Goal: Obtain resource: Obtain resource

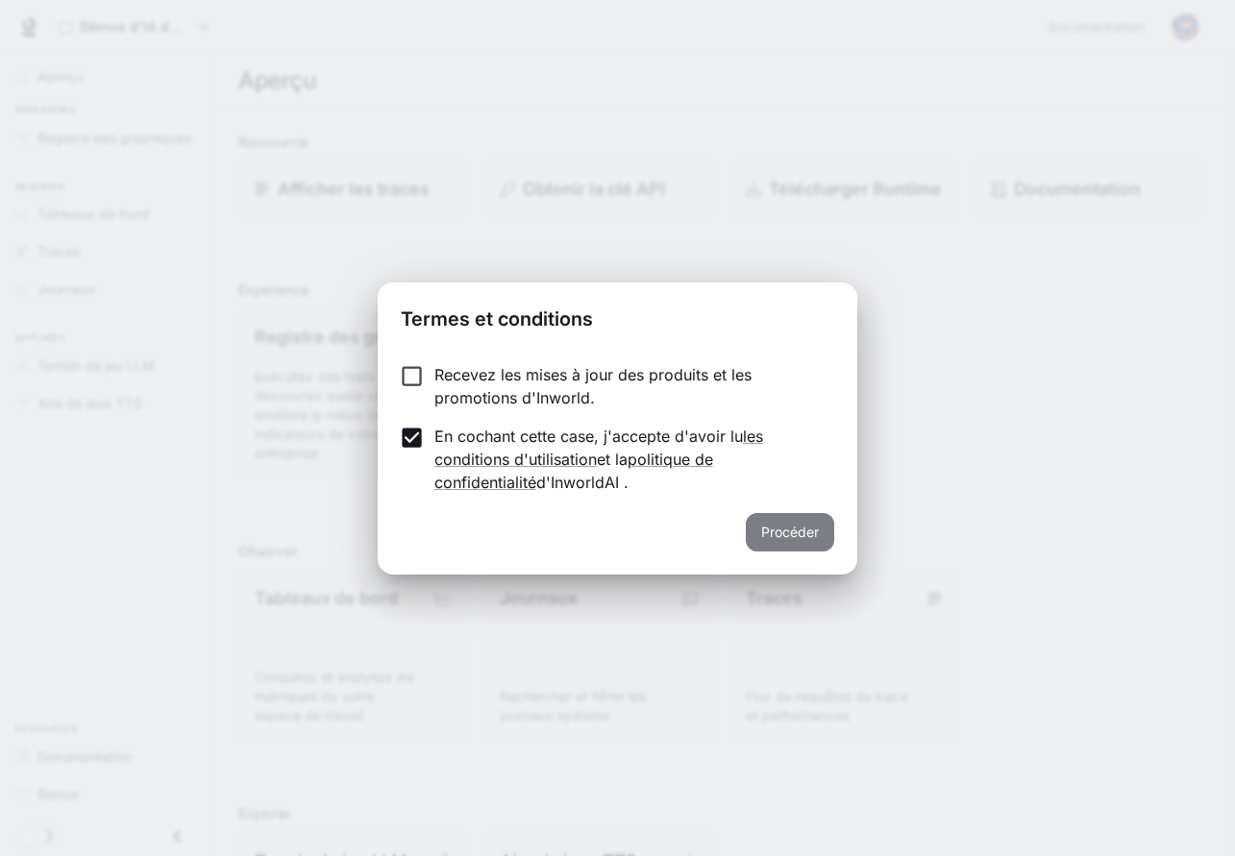
click at [781, 535] on font "Procéder" at bounding box center [790, 532] width 58 height 16
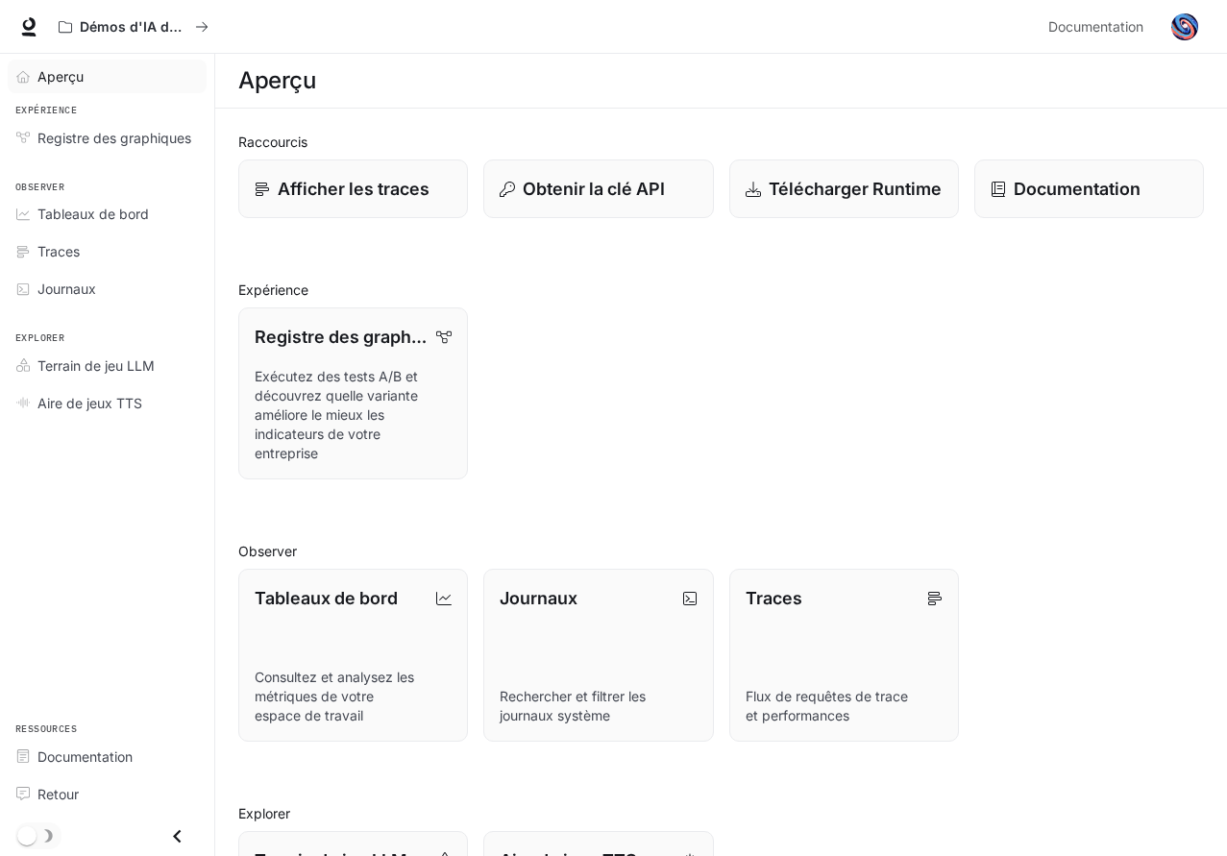
click at [62, 66] on span "Aperçu" at bounding box center [60, 76] width 46 height 20
click at [584, 191] on font "Obtenir la clé API" at bounding box center [593, 189] width 143 height 20
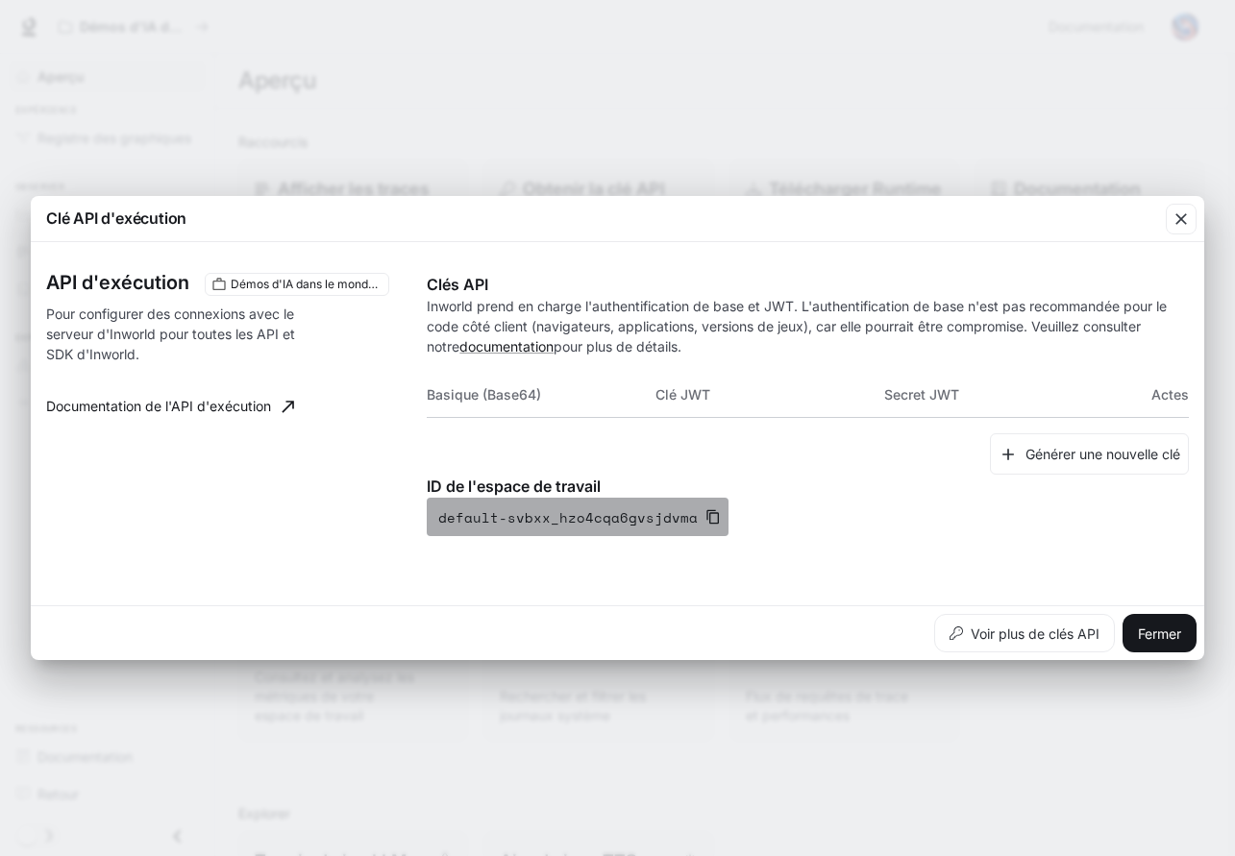
click at [706, 512] on icon "button" at bounding box center [713, 516] width 15 height 15
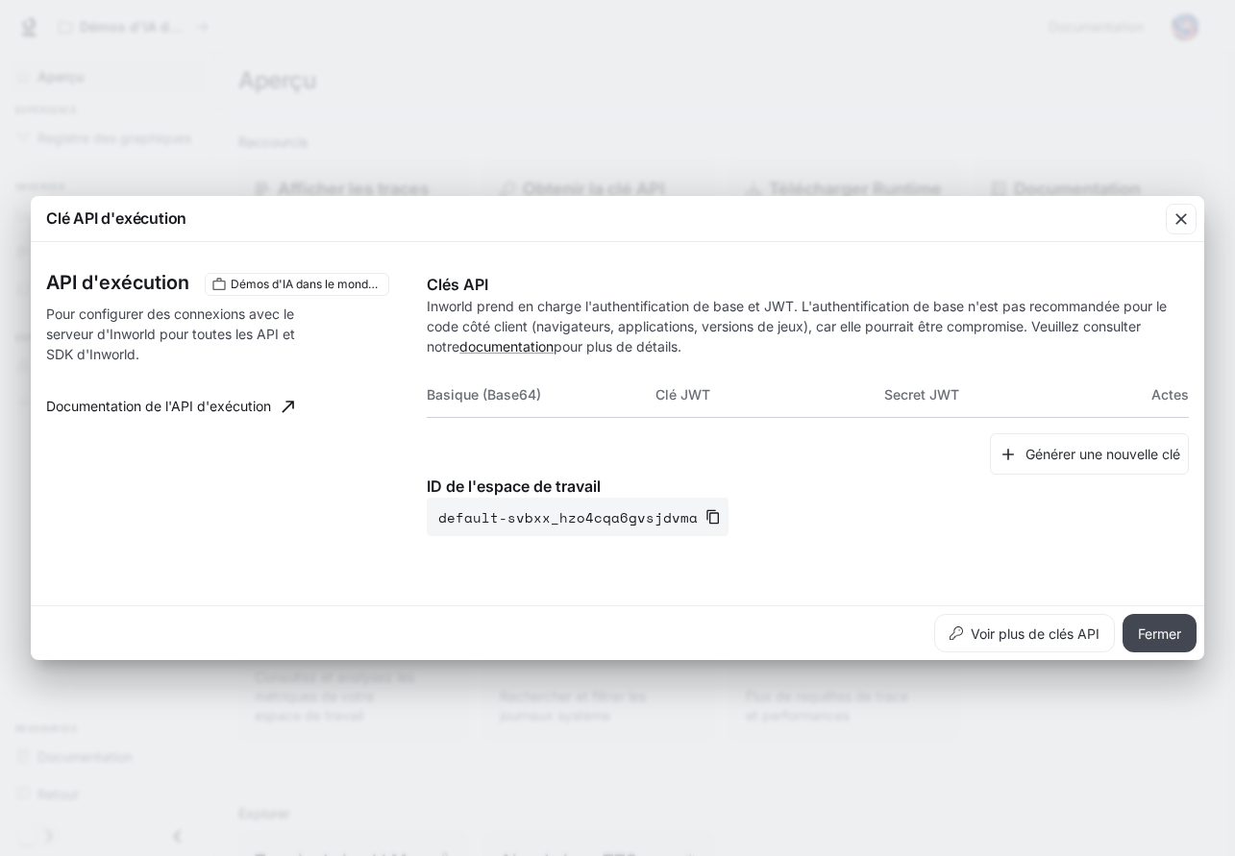
click at [1160, 630] on font "Fermer" at bounding box center [1159, 634] width 43 height 16
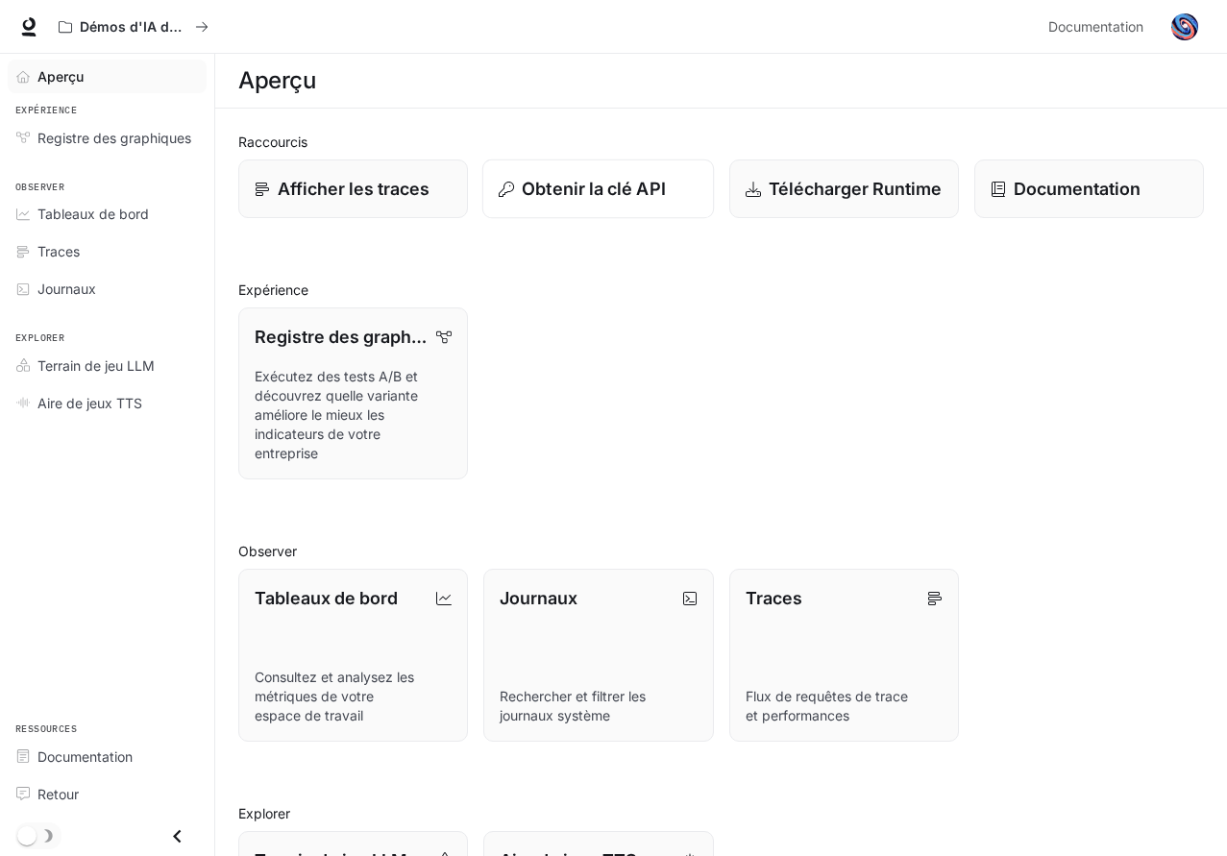
click at [602, 190] on font "Obtenir la clé API" at bounding box center [593, 189] width 143 height 20
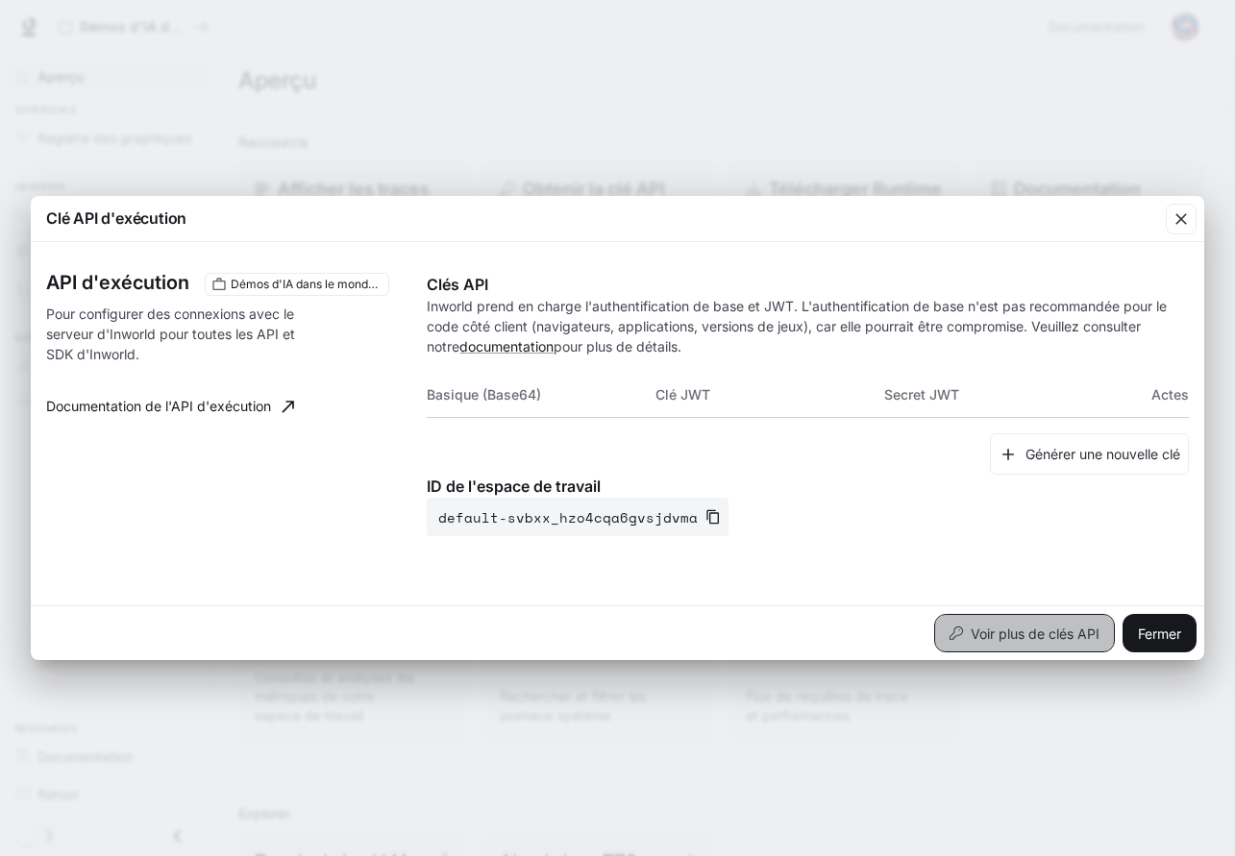
click at [1021, 634] on font "Voir plus de clés API" at bounding box center [1035, 634] width 129 height 16
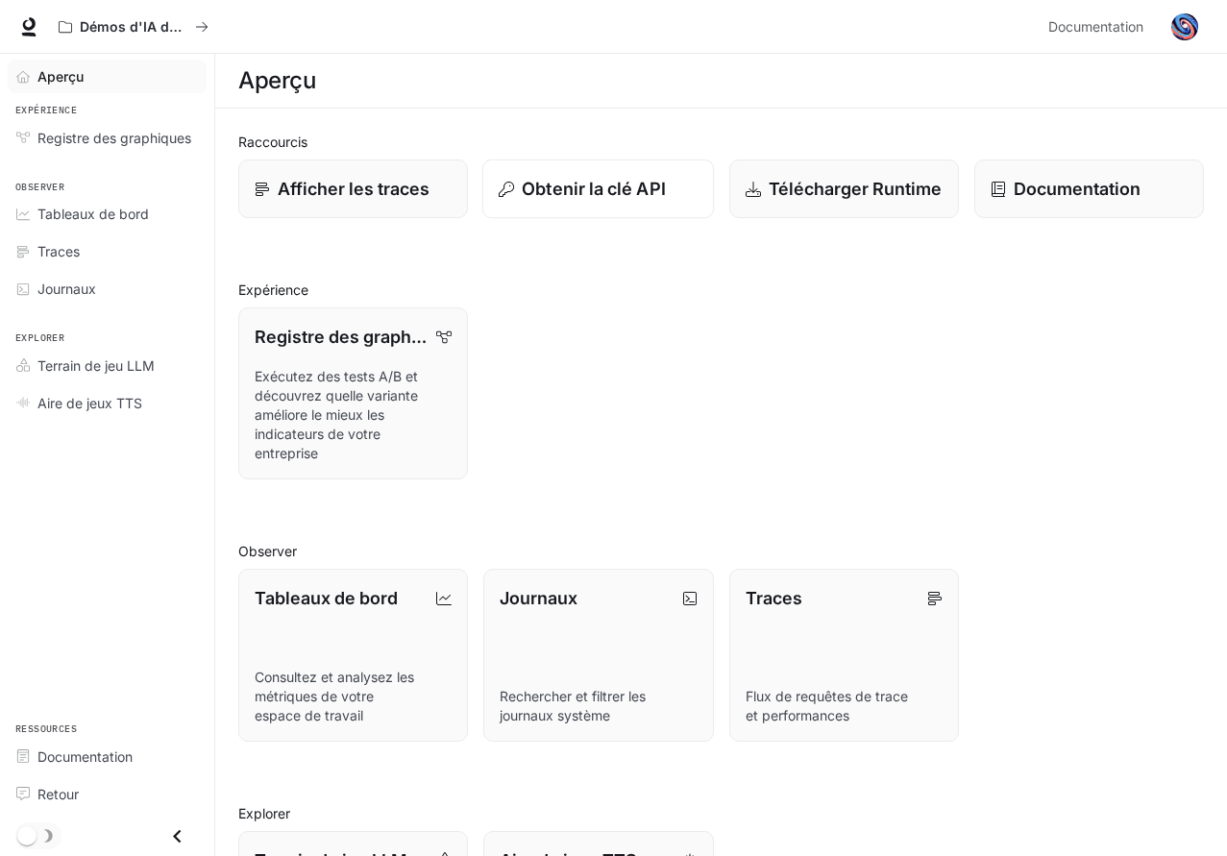
click at [654, 196] on font "Obtenir la clé API" at bounding box center [593, 189] width 143 height 20
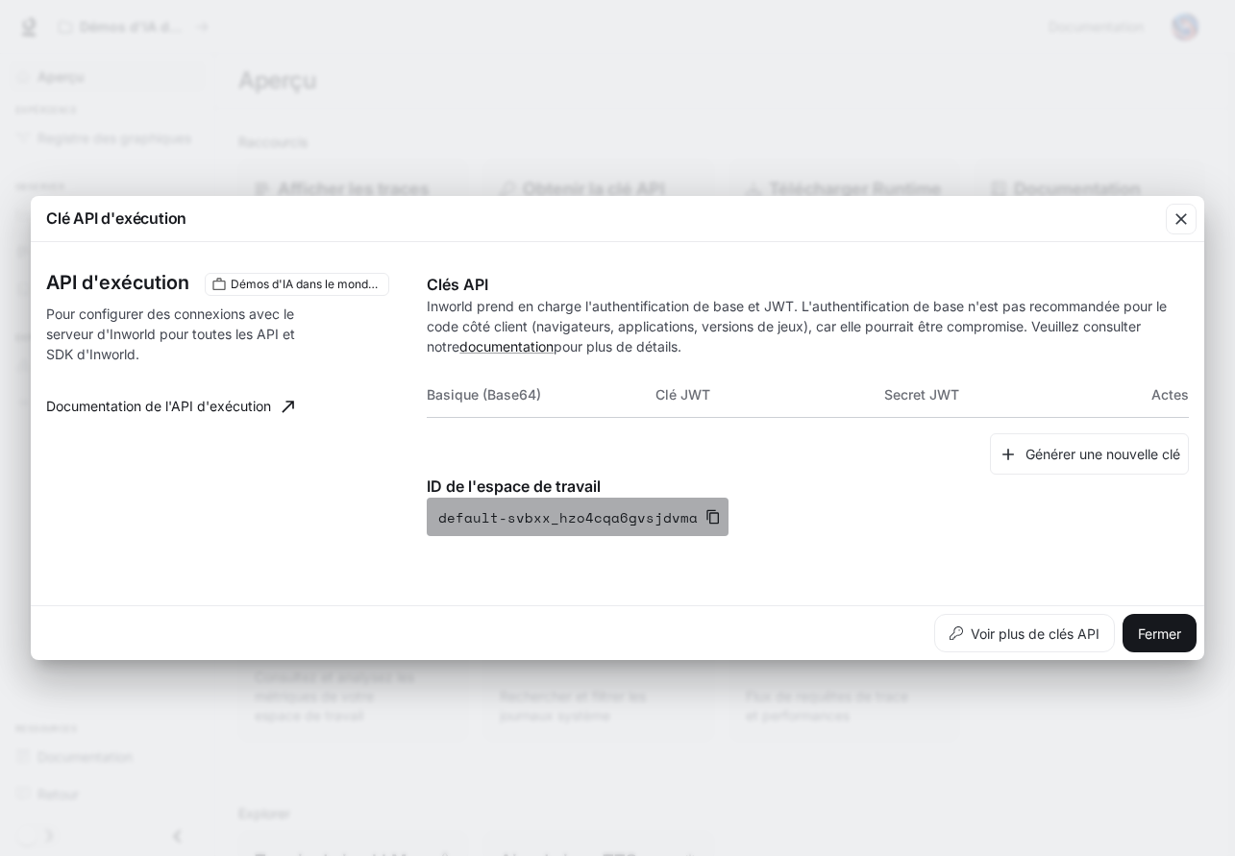
click at [707, 514] on icon "button" at bounding box center [713, 517] width 12 height 14
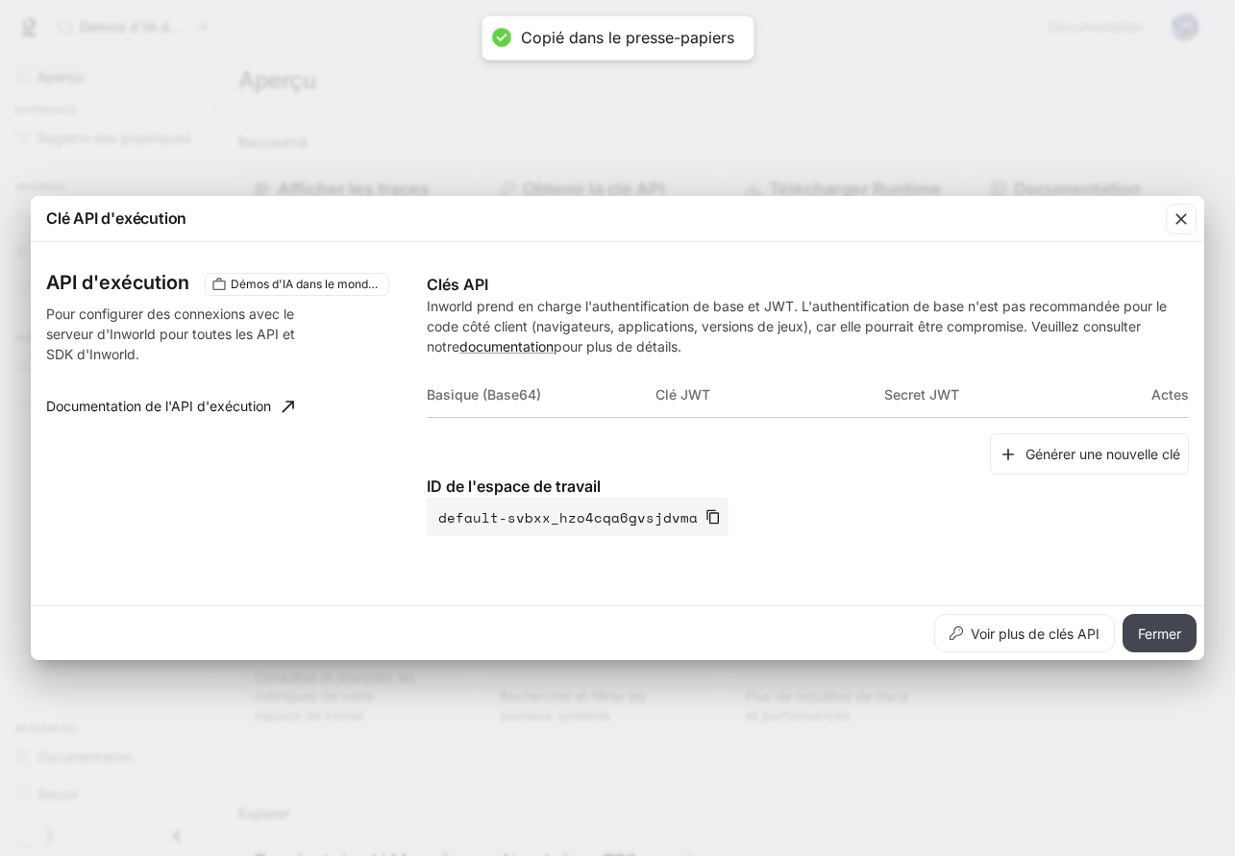
click at [1141, 629] on font "Fermer" at bounding box center [1159, 634] width 43 height 16
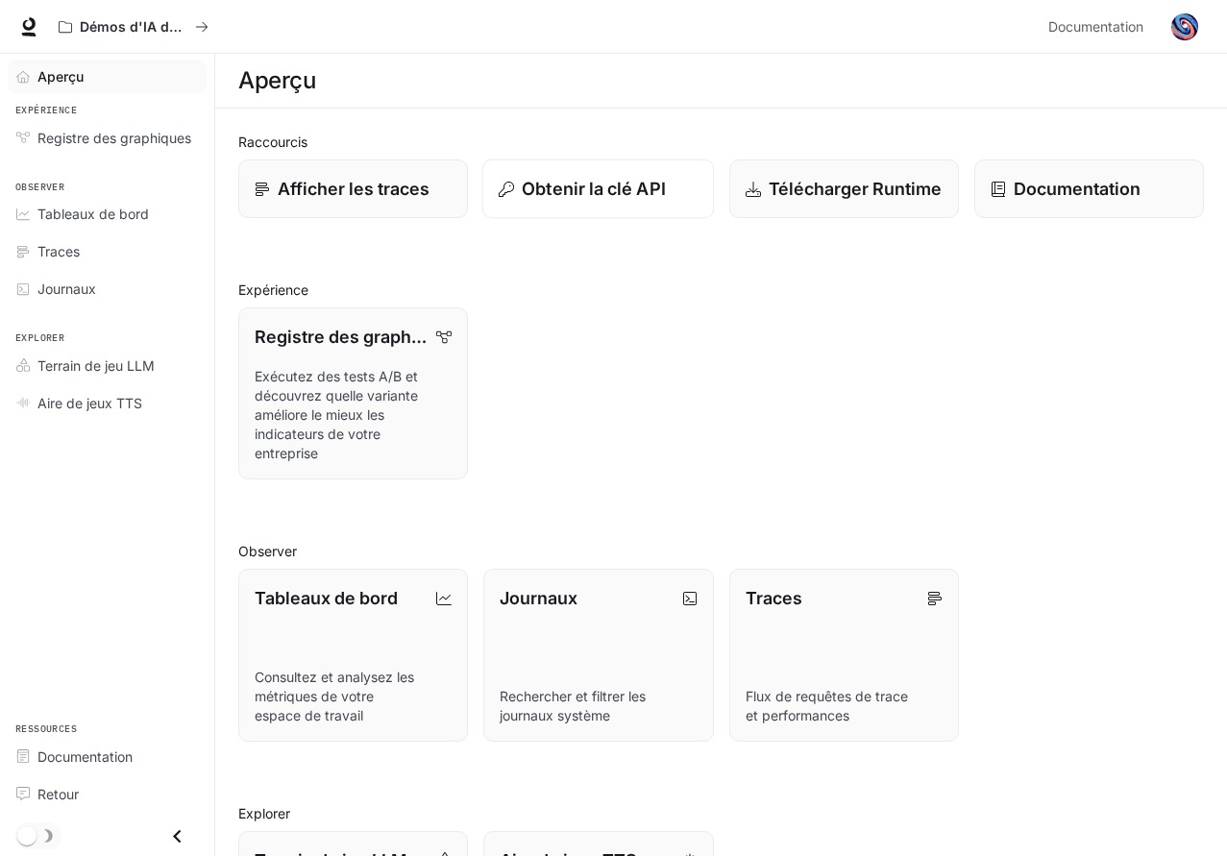
click at [583, 165] on button "Obtenir la clé API" at bounding box center [599, 190] width 233 height 60
